Goal: Check status: Check status

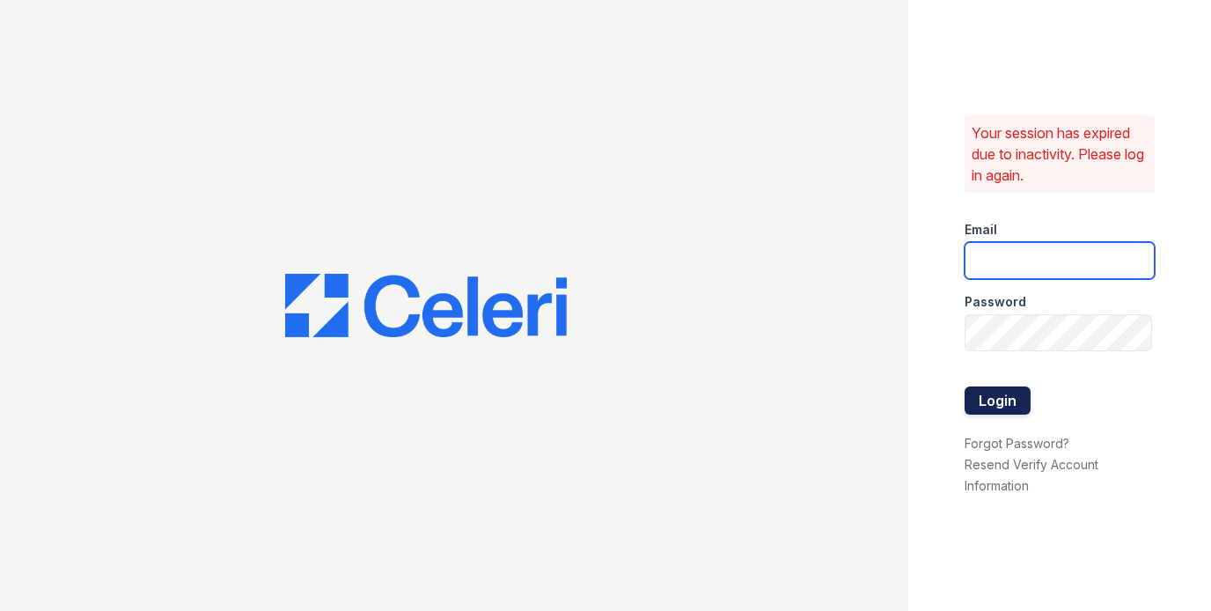
type input "raymond+jaygroup@bohemiarealtygroup.com"
click at [1010, 386] on button "Login" at bounding box center [998, 400] width 66 height 28
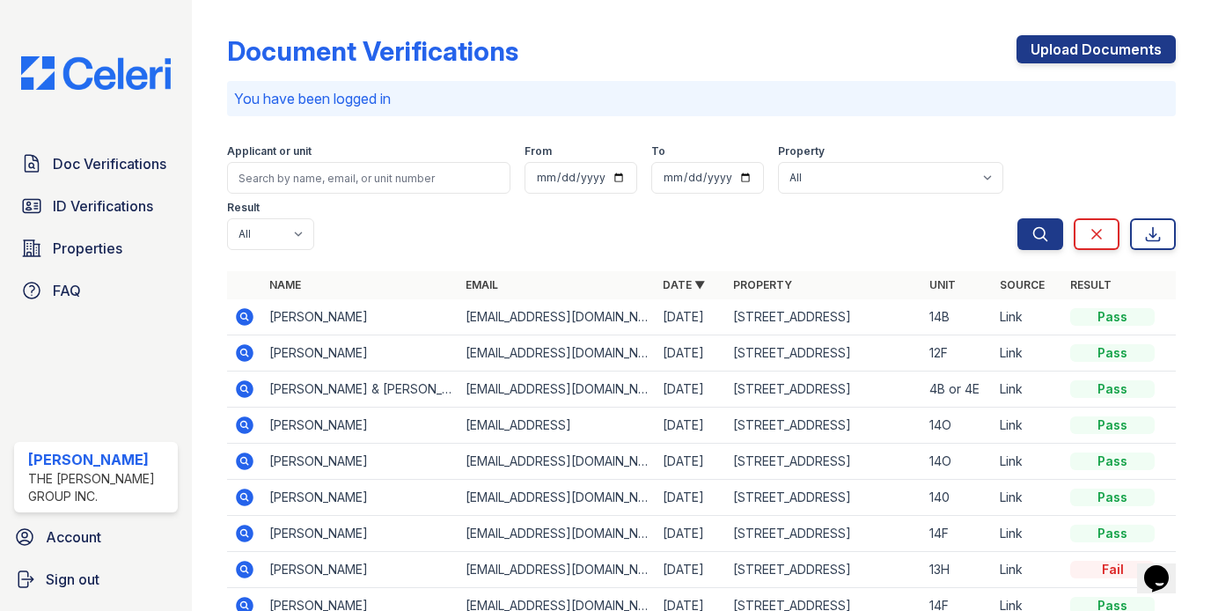
click at [246, 308] on icon at bounding box center [245, 317] width 18 height 18
